Goal: Information Seeking & Learning: Find specific fact

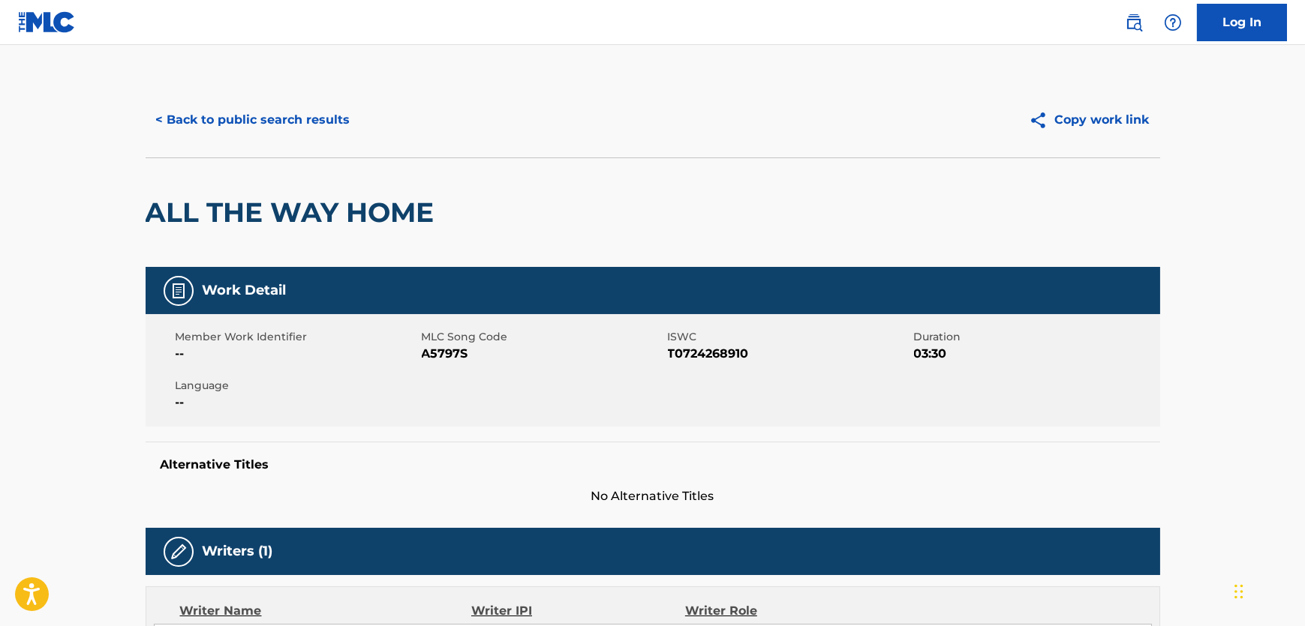
click at [271, 123] on button "< Back to public search results" at bounding box center [253, 120] width 215 height 38
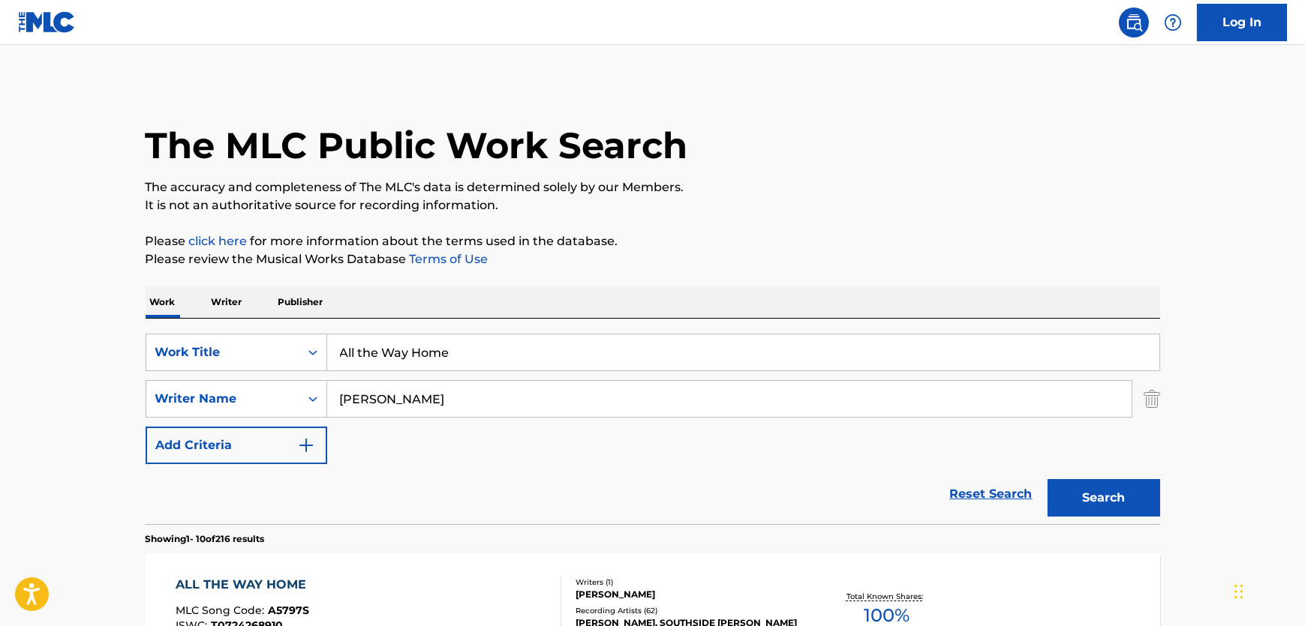
scroll to position [73, 0]
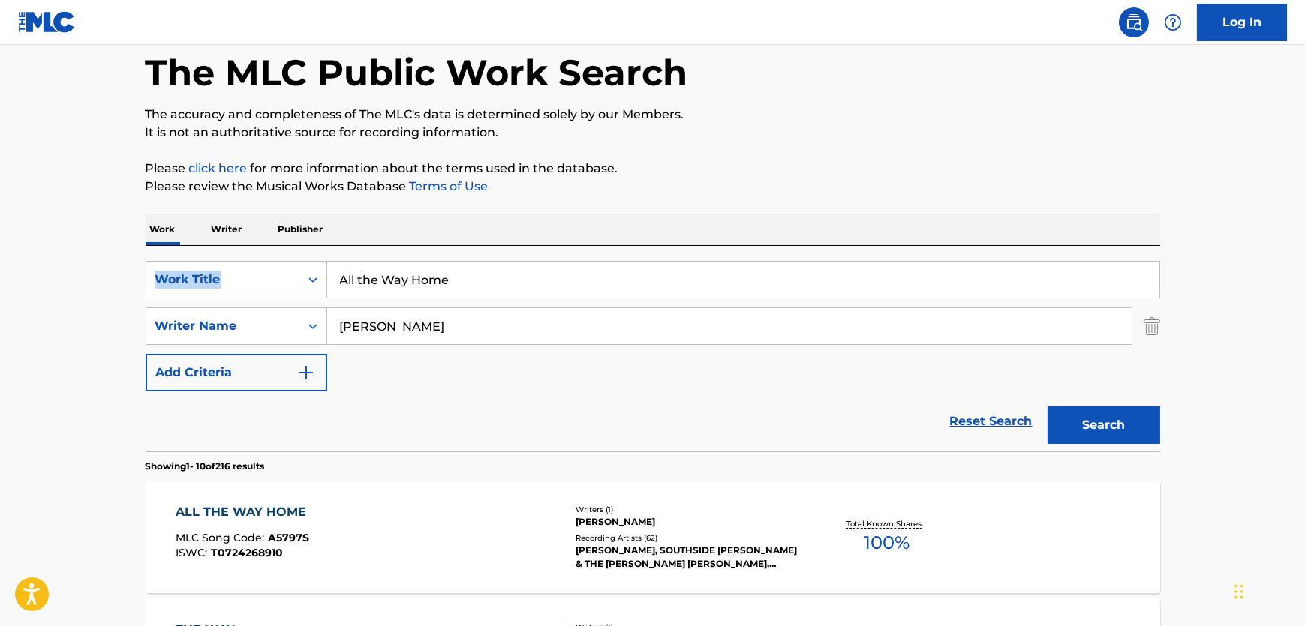
drag, startPoint x: 518, startPoint y: 257, endPoint x: 121, endPoint y: 275, distance: 397.3
drag, startPoint x: 461, startPoint y: 283, endPoint x: 0, endPoint y: 314, distance: 462.4
paste input "[DEMOGRAPHIC_DATA] on the 88s"
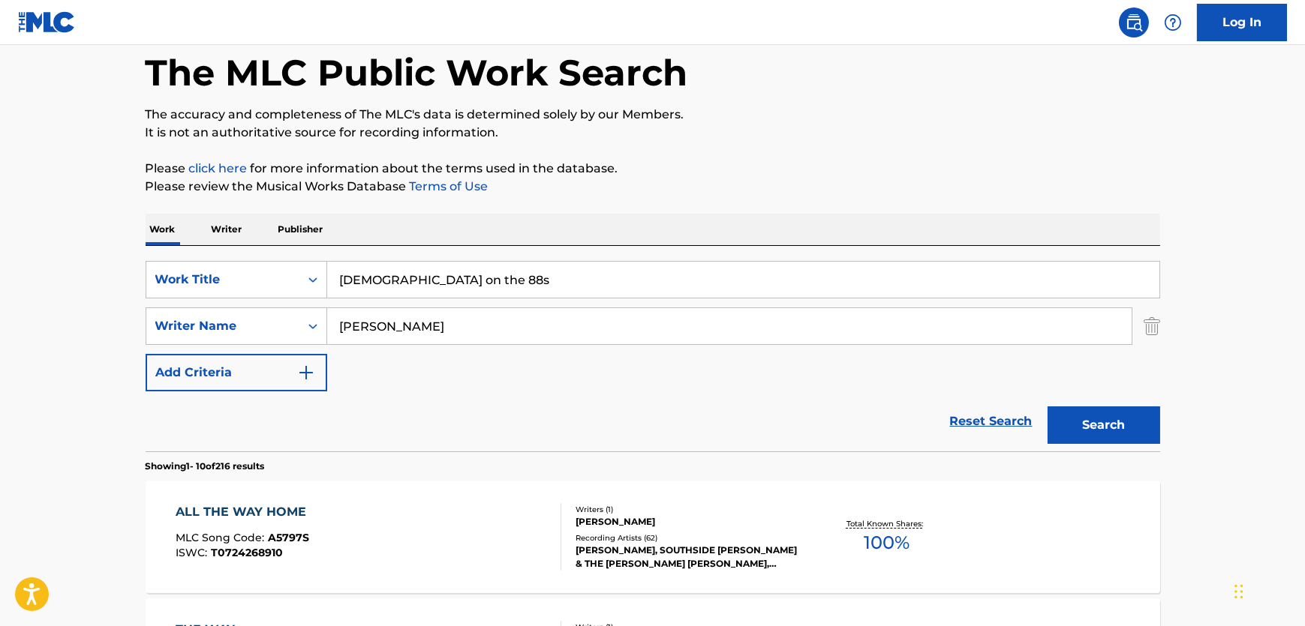
type input "[DEMOGRAPHIC_DATA] on the 88s"
drag, startPoint x: 515, startPoint y: 324, endPoint x: 154, endPoint y: 315, distance: 361.7
click at [158, 315] on div "SearchWithCriteriad6667b82-5310-4e4b-b050-fcce6c0b2bb4 Writer Name [PERSON_NAME]" at bounding box center [653, 327] width 1014 height 38
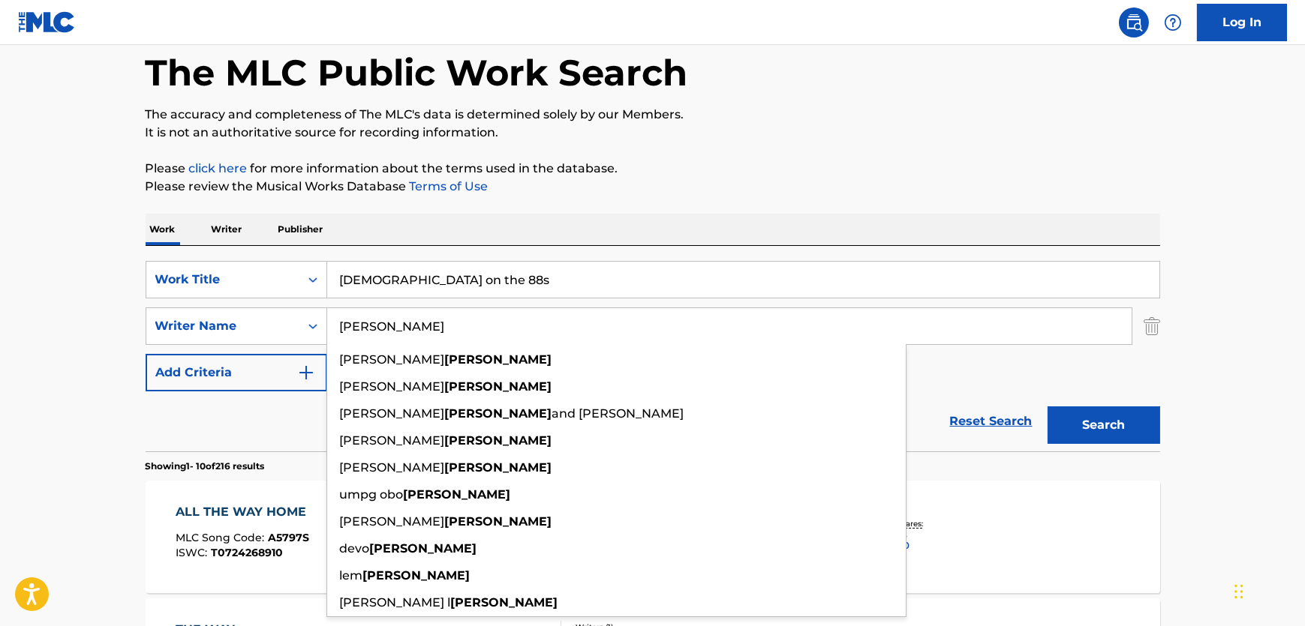
paste input "[PERSON_NAME]"
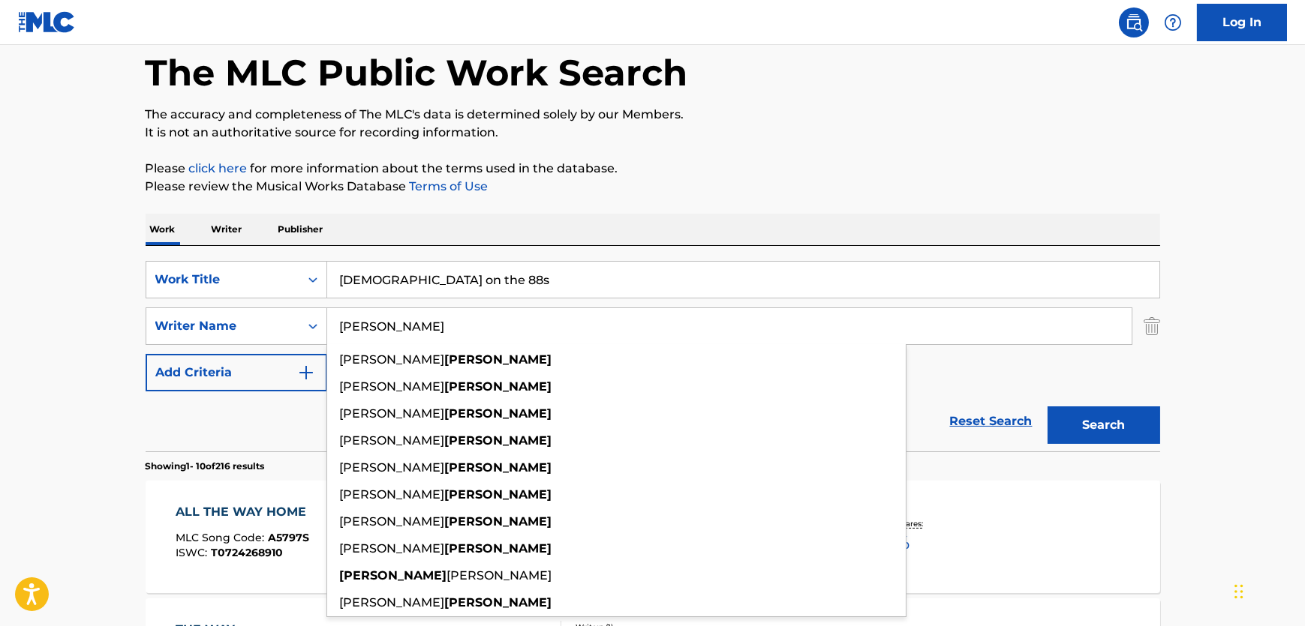
type input "[PERSON_NAME]"
click at [1125, 429] on button "Search" at bounding box center [1103, 426] width 113 height 38
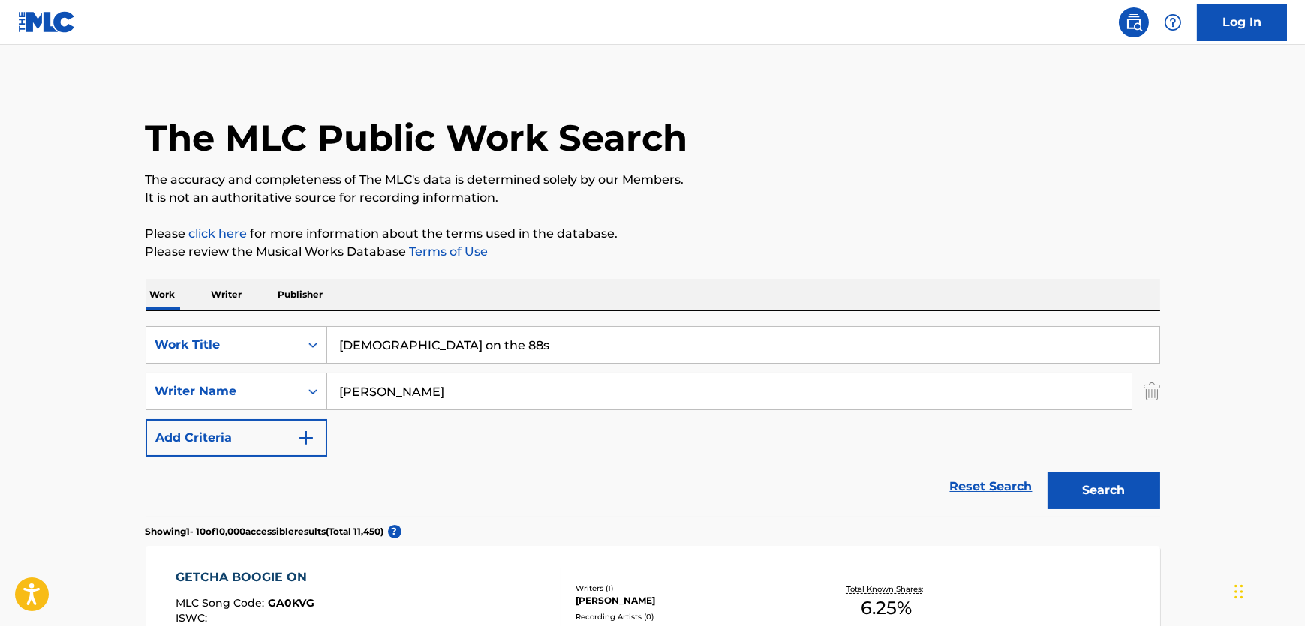
scroll to position [0, 0]
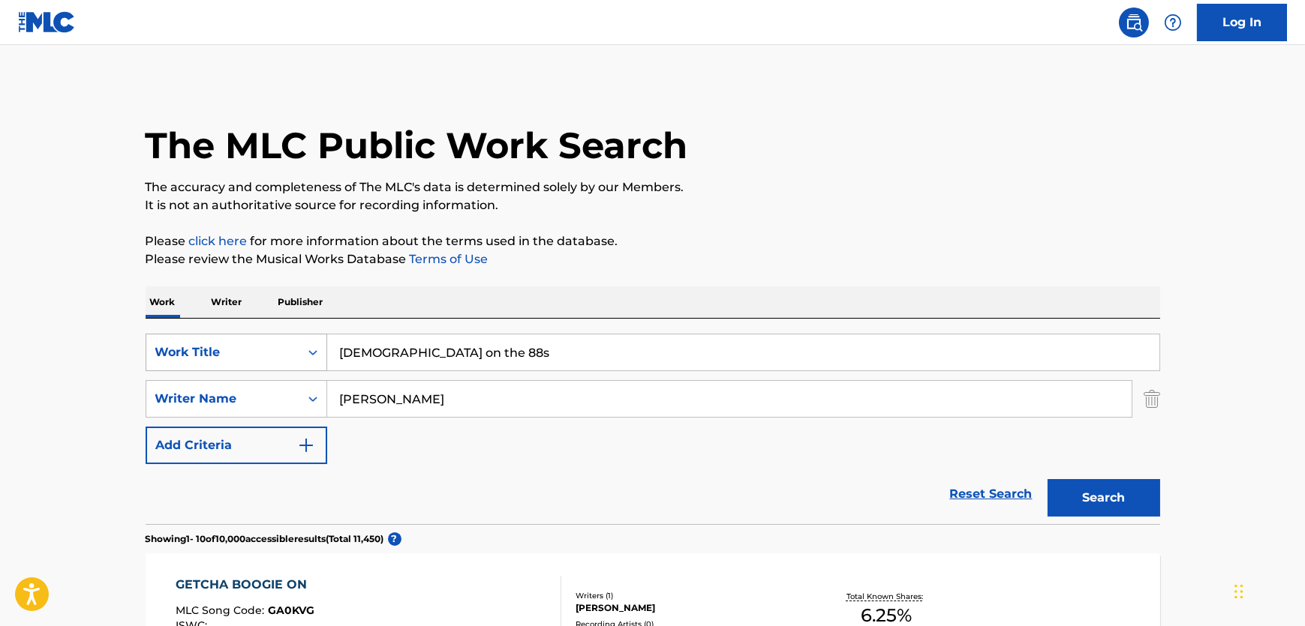
drag, startPoint x: 451, startPoint y: 354, endPoint x: 176, endPoint y: 358, distance: 275.4
click at [176, 358] on div "SearchWithCriteria481cf338-e310-485a-b848-32b2f2ab14e7 Work Title [DEMOGRAPHIC_…" at bounding box center [653, 353] width 1014 height 38
paste input "Not Funny"
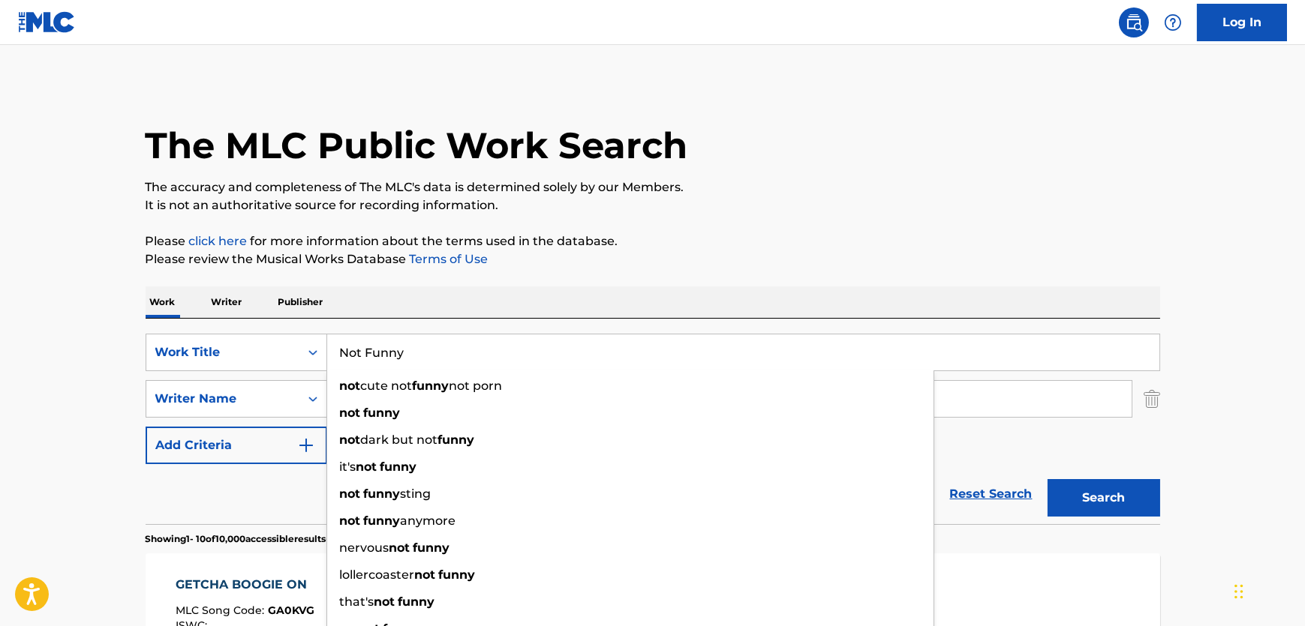
type input "Not Funny"
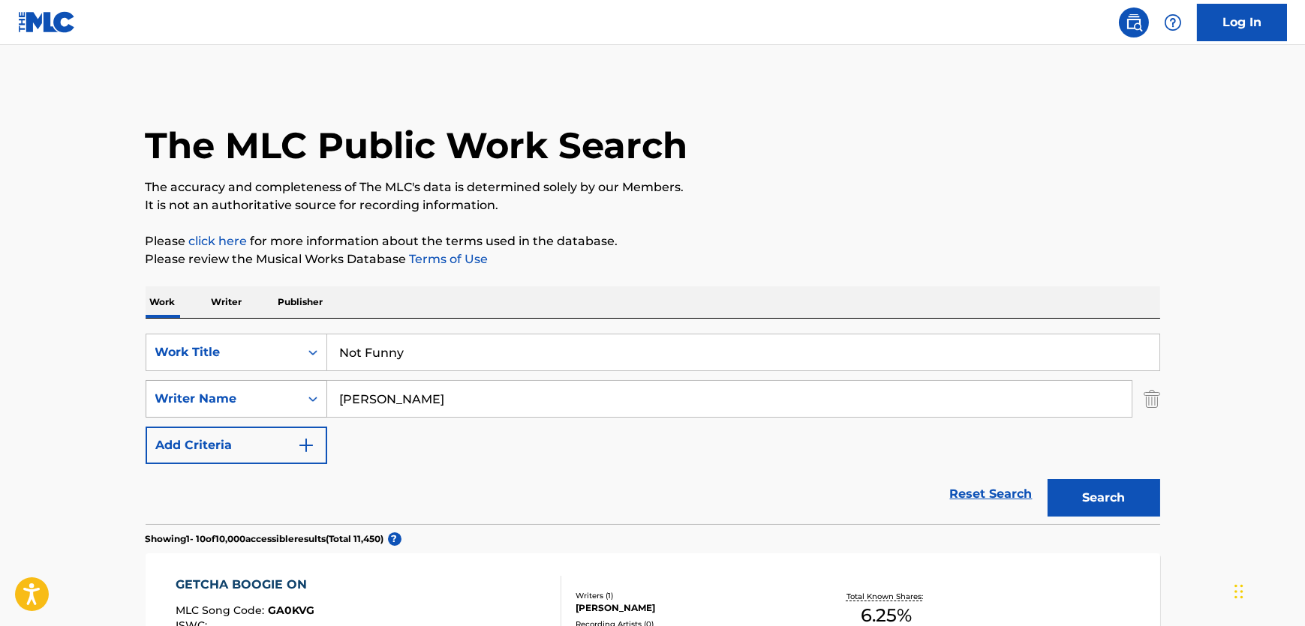
drag, startPoint x: 488, startPoint y: 397, endPoint x: 169, endPoint y: 390, distance: 318.9
click at [169, 390] on div "SearchWithCriteriad6667b82-5310-4e4b-b050-fcce6c0b2bb4 Writer Name [PERSON_NAME]" at bounding box center [653, 399] width 1014 height 38
paste input "[PERSON_NAME]"
click at [1101, 490] on button "Search" at bounding box center [1103, 498] width 113 height 38
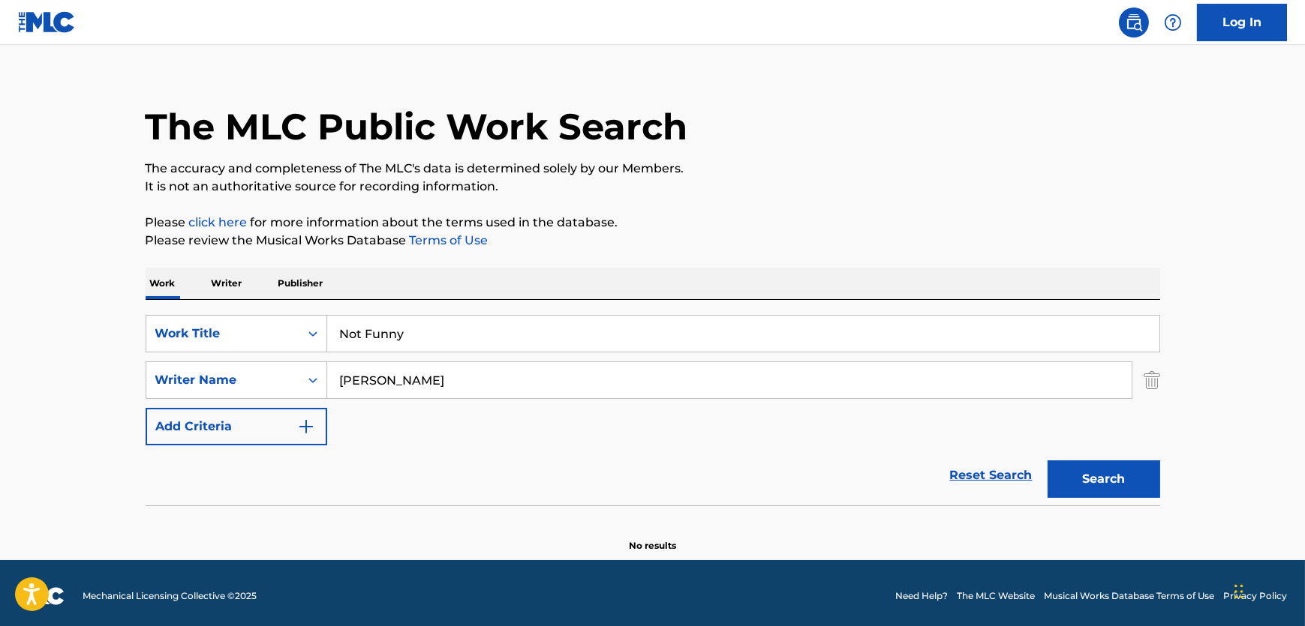
scroll to position [23, 0]
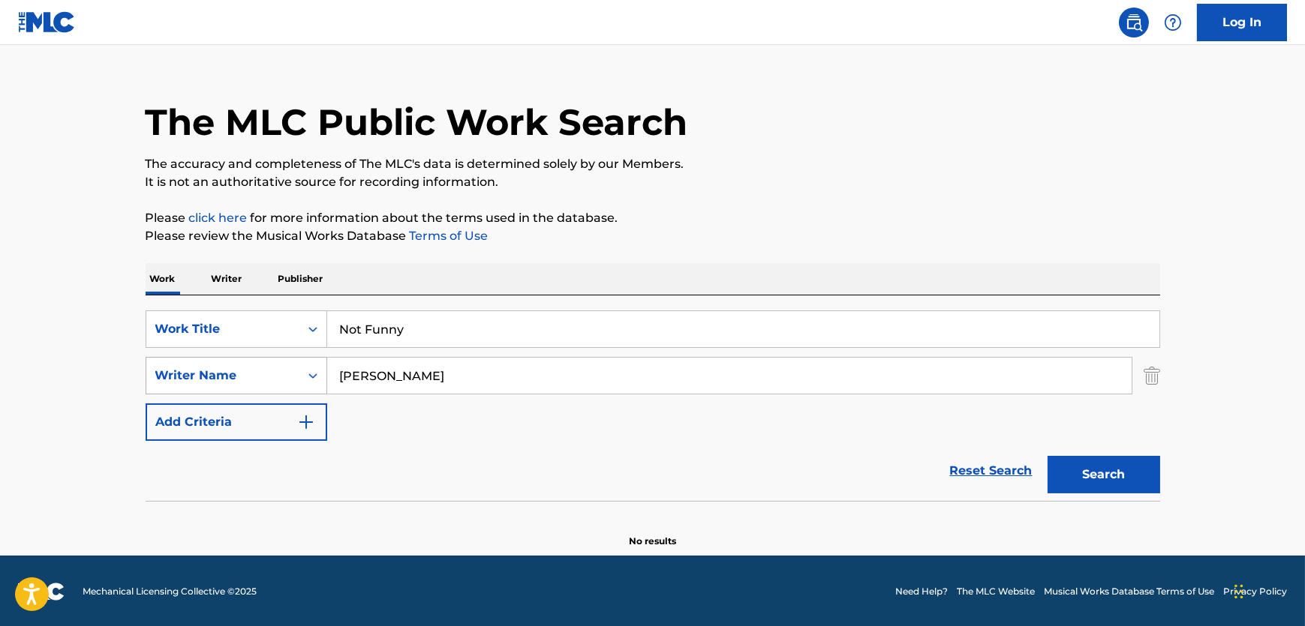
drag, startPoint x: 418, startPoint y: 388, endPoint x: 269, endPoint y: 372, distance: 149.4
click at [269, 372] on div "SearchWithCriteriad6667b82-5310-4e4b-b050-fcce6c0b2bb4 Writer Name [PERSON_NAME]" at bounding box center [653, 376] width 1014 height 38
paste input "[PERSON_NAME]"
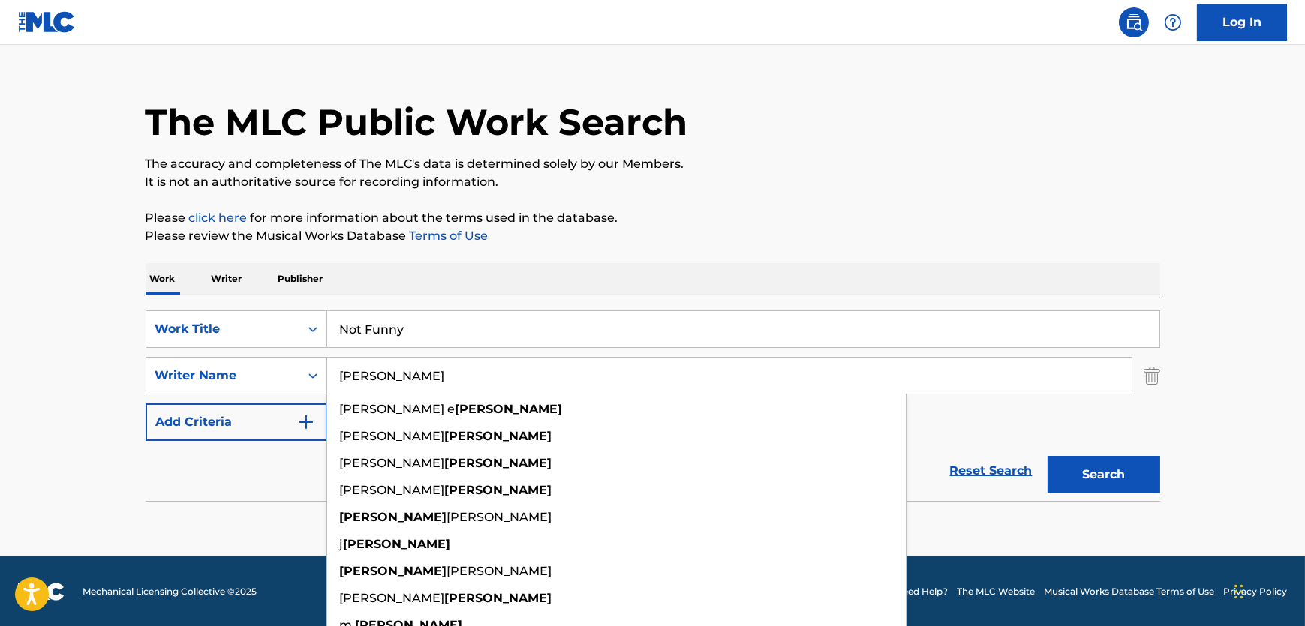
type input "[PERSON_NAME]"
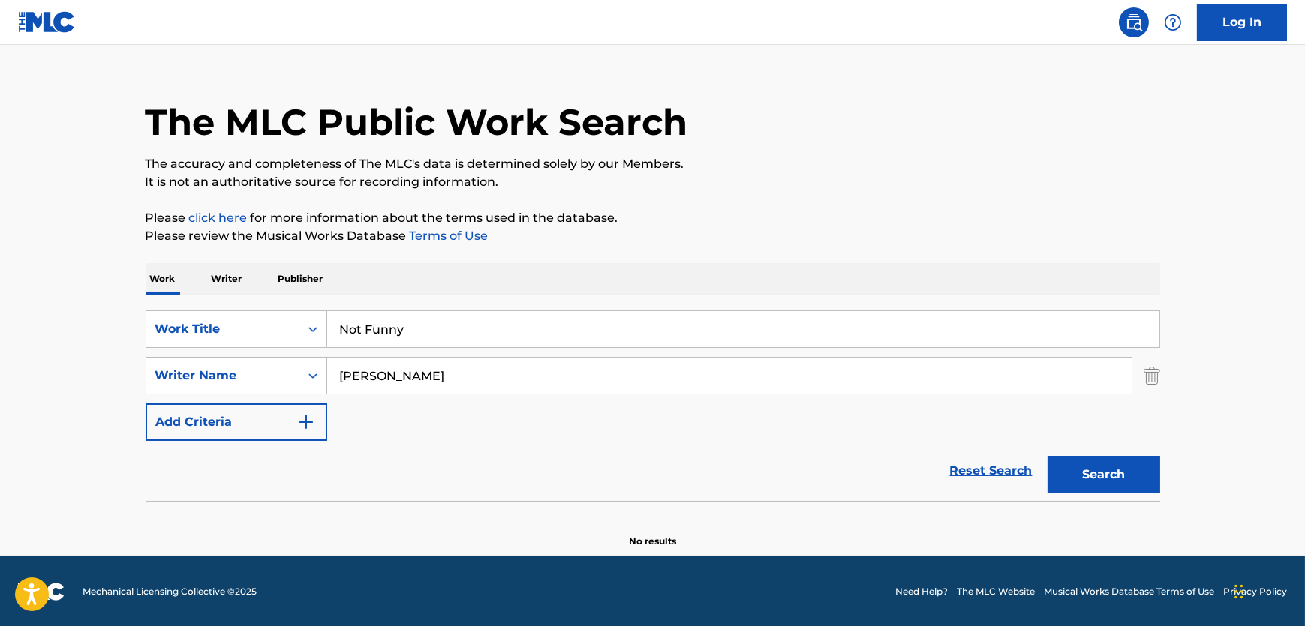
click at [1107, 473] on button "Search" at bounding box center [1103, 475] width 113 height 38
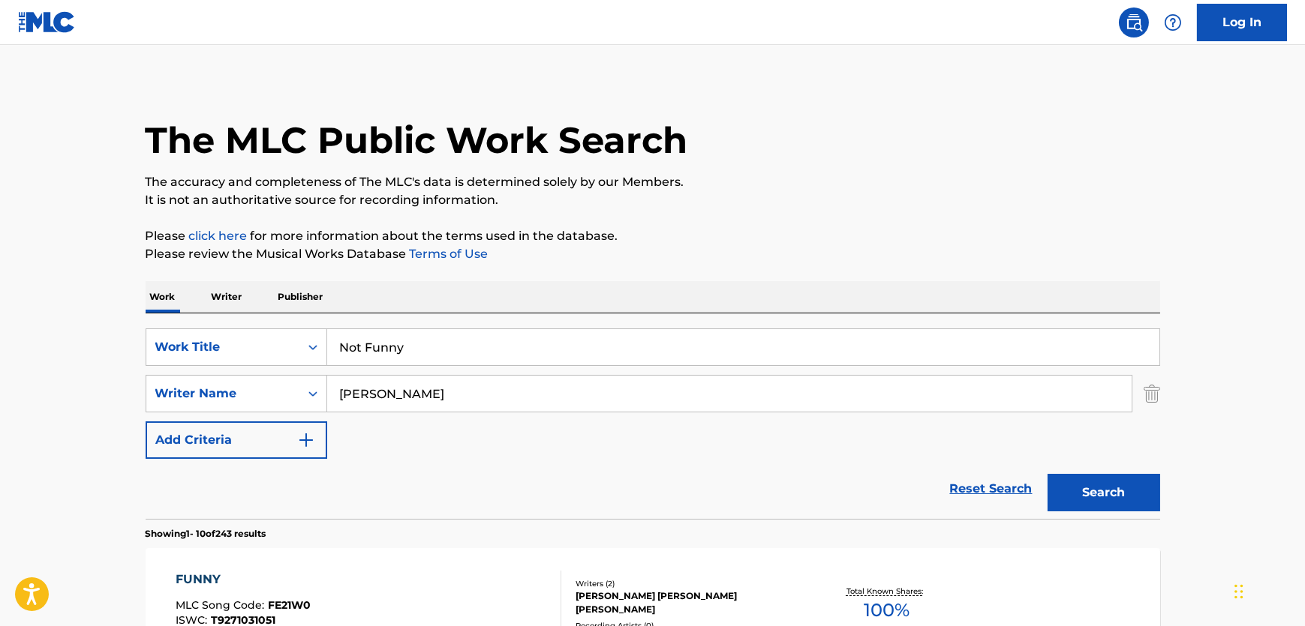
scroll to position [0, 0]
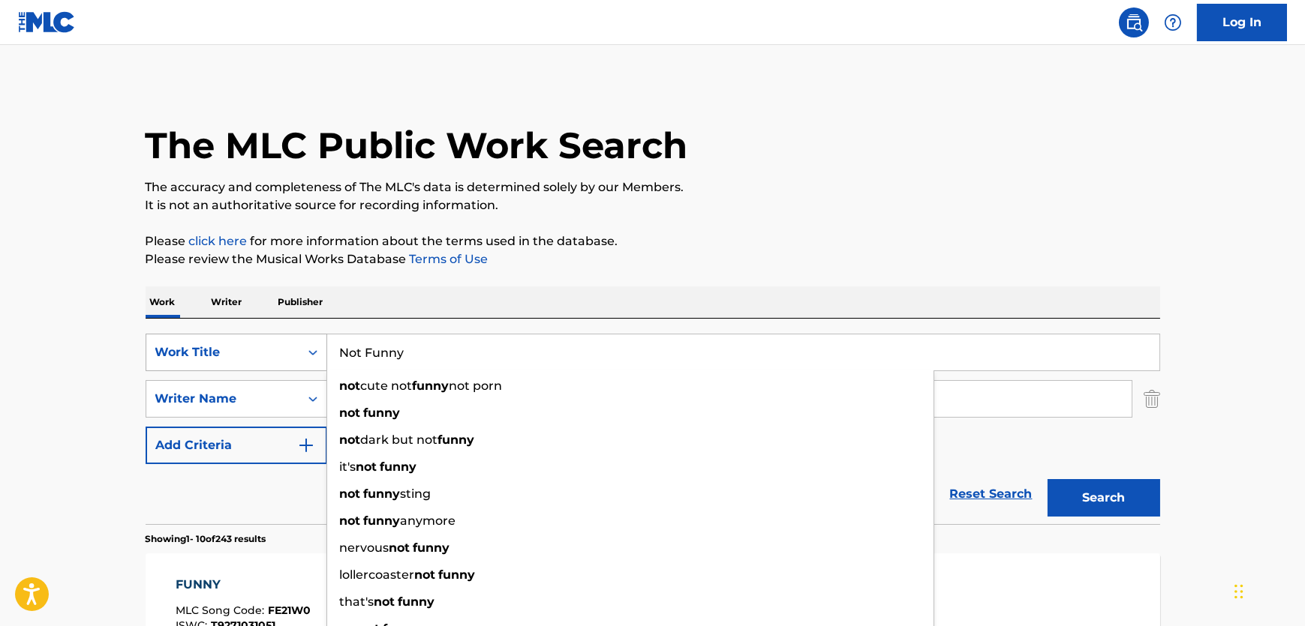
drag, startPoint x: 339, startPoint y: 357, endPoint x: 227, endPoint y: 357, distance: 112.5
click at [227, 357] on div "SearchWithCriteria481cf338-e310-485a-b848-32b2f2ab14e7 Work Title Not Funny not…" at bounding box center [653, 353] width 1014 height 38
paste input "vivienne"
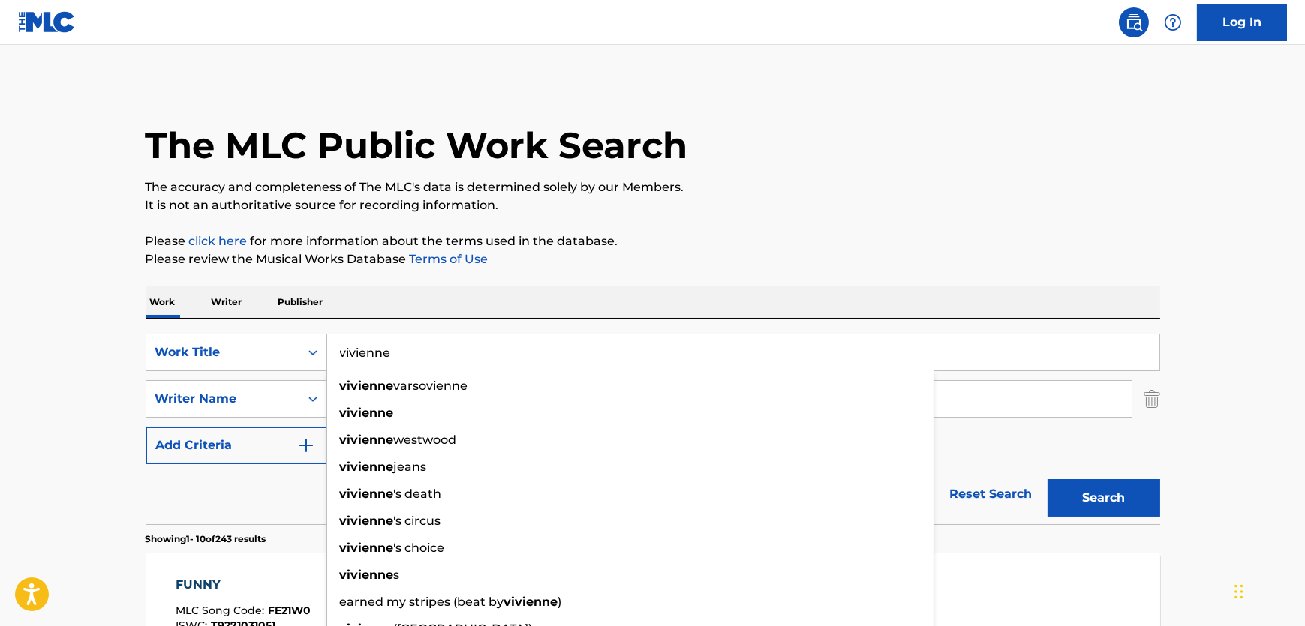
type input "vivienne"
click at [500, 293] on div "Work Writer Publisher" at bounding box center [653, 303] width 1014 height 32
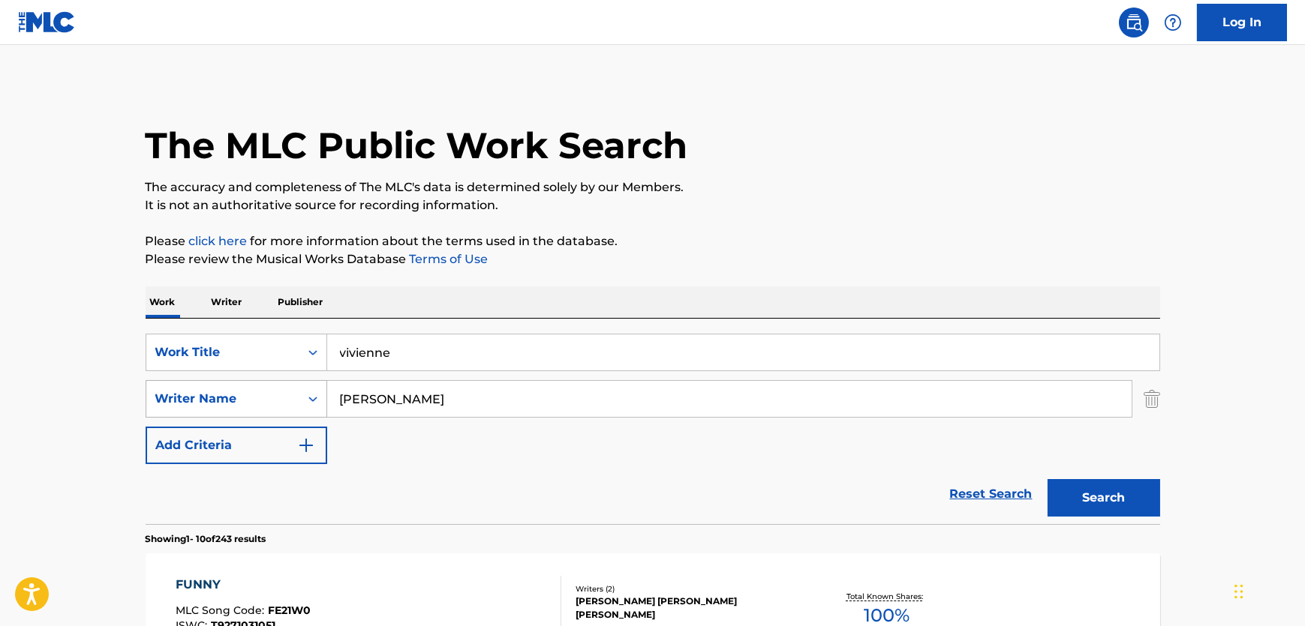
drag, startPoint x: 410, startPoint y: 400, endPoint x: 242, endPoint y: 390, distance: 168.3
click at [242, 390] on div "SearchWithCriteriad6667b82-5310-4e4b-b050-fcce6c0b2bb4 Writer Name [PERSON_NAME]" at bounding box center [653, 399] width 1014 height 38
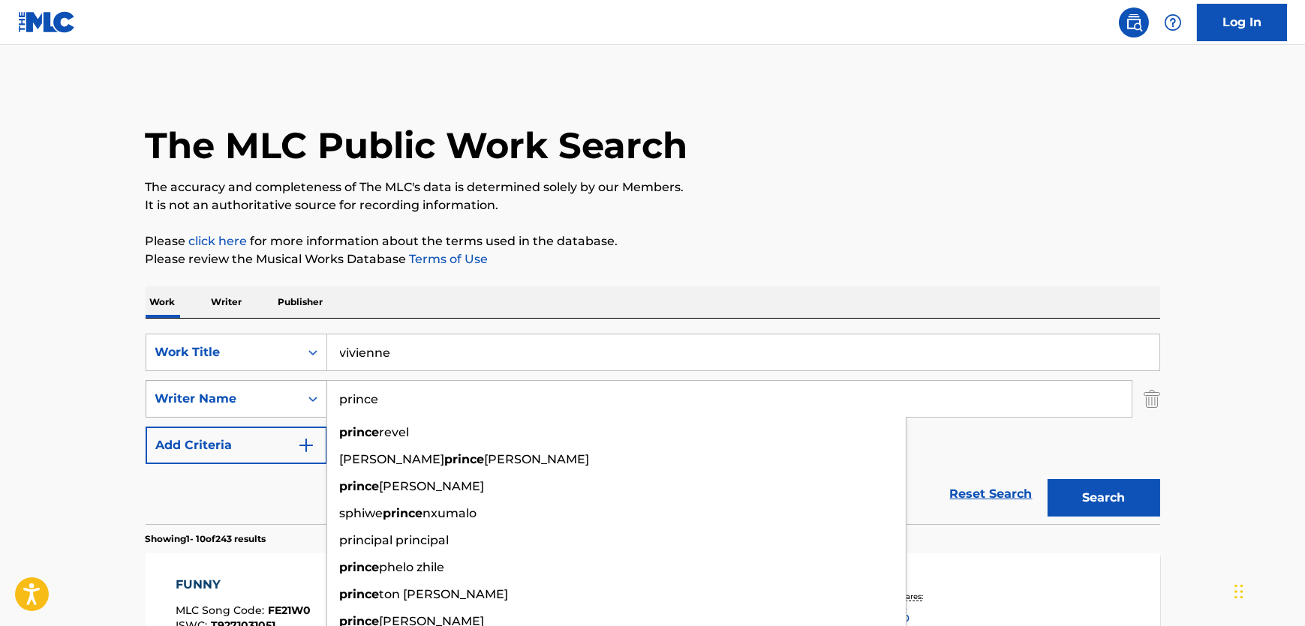
type input "prince"
click at [1047, 479] on button "Search" at bounding box center [1103, 498] width 113 height 38
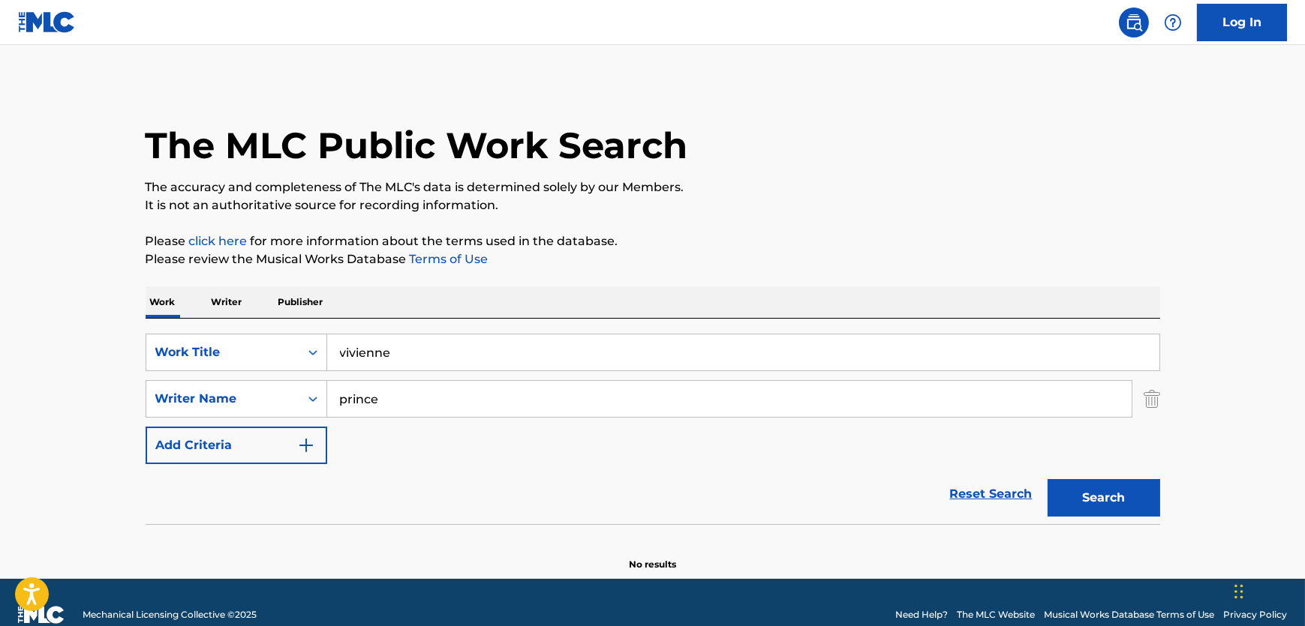
click at [1184, 271] on main "The MLC Public Work Search The accuracy and completeness of The MLC's data is d…" at bounding box center [652, 312] width 1305 height 534
